Goal: Find specific page/section

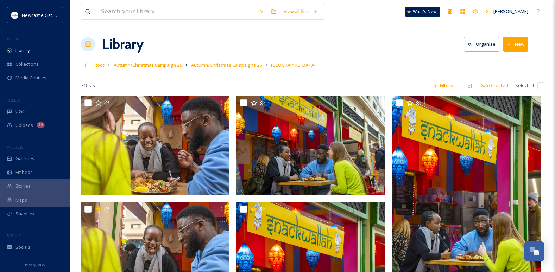
scroll to position [3237, 0]
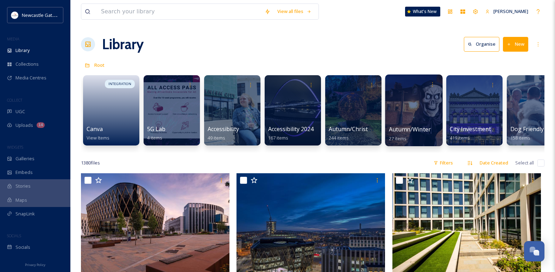
click at [420, 113] on div at bounding box center [413, 111] width 57 height 72
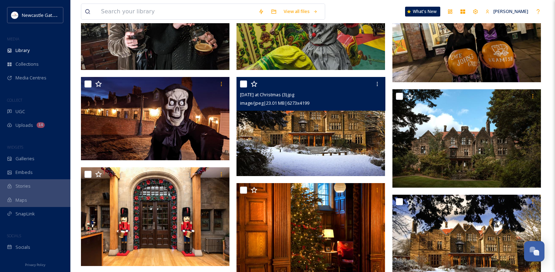
scroll to position [669, 0]
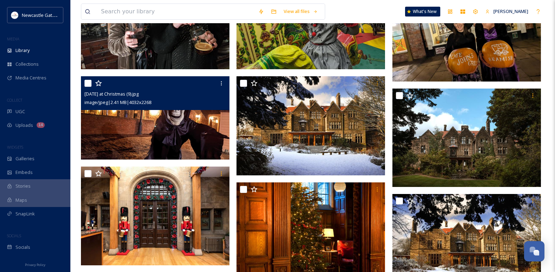
click at [164, 133] on img at bounding box center [155, 118] width 148 height 84
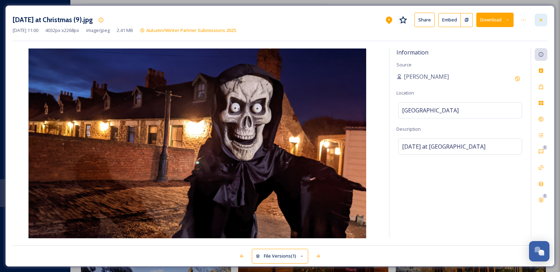
click at [539, 23] on div at bounding box center [541, 20] width 13 height 13
